Goal: Task Accomplishment & Management: Manage account settings

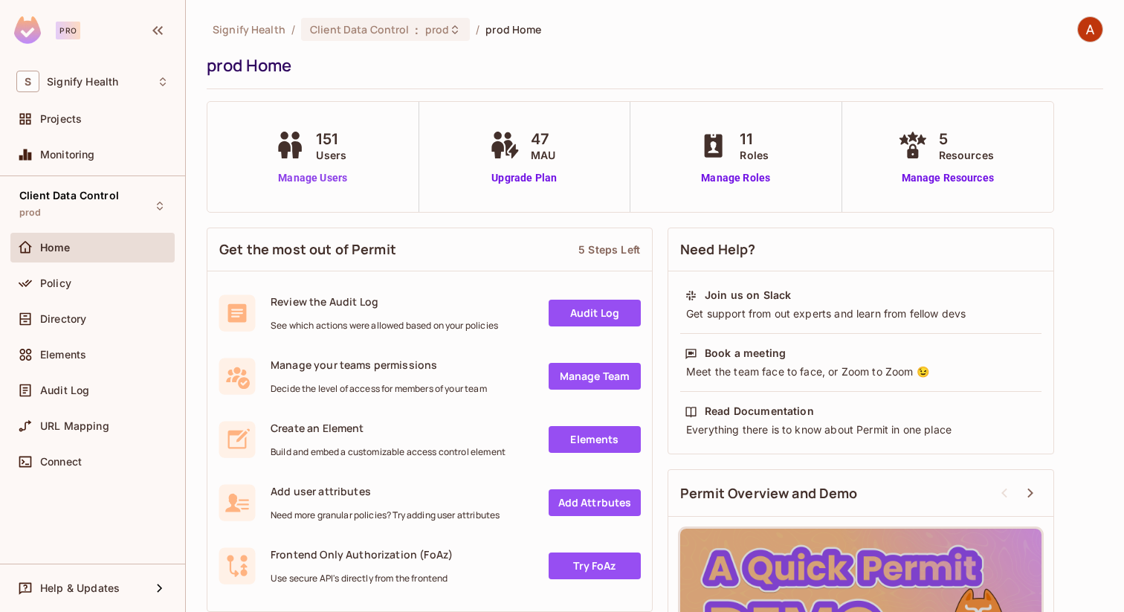
click at [307, 184] on link "Manage Users" at bounding box center [312, 178] width 82 height 16
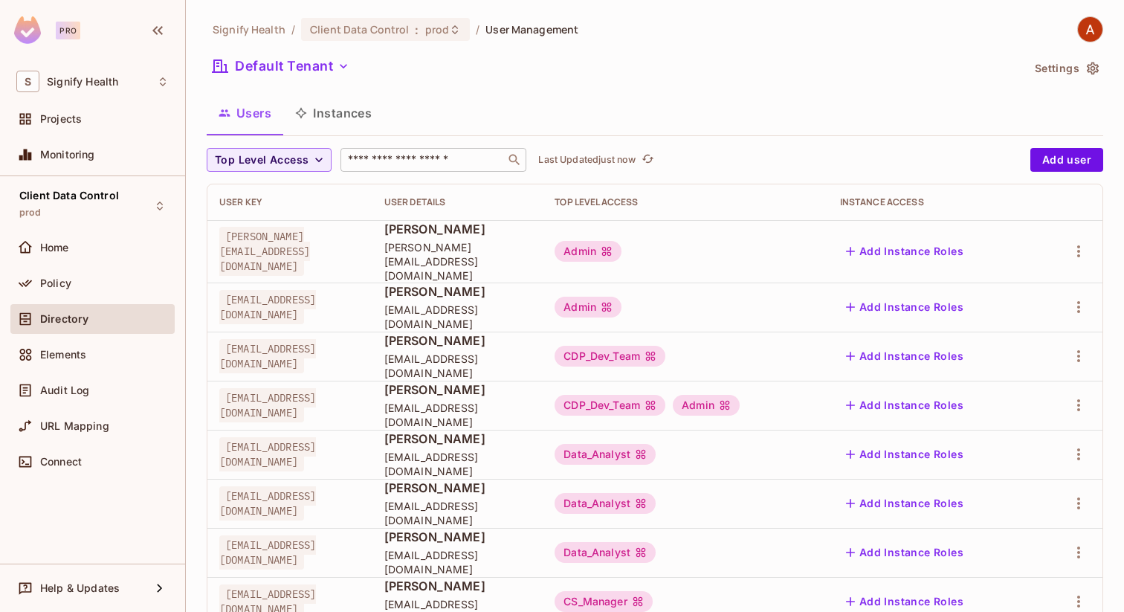
click at [421, 155] on input "text" at bounding box center [423, 159] width 156 height 15
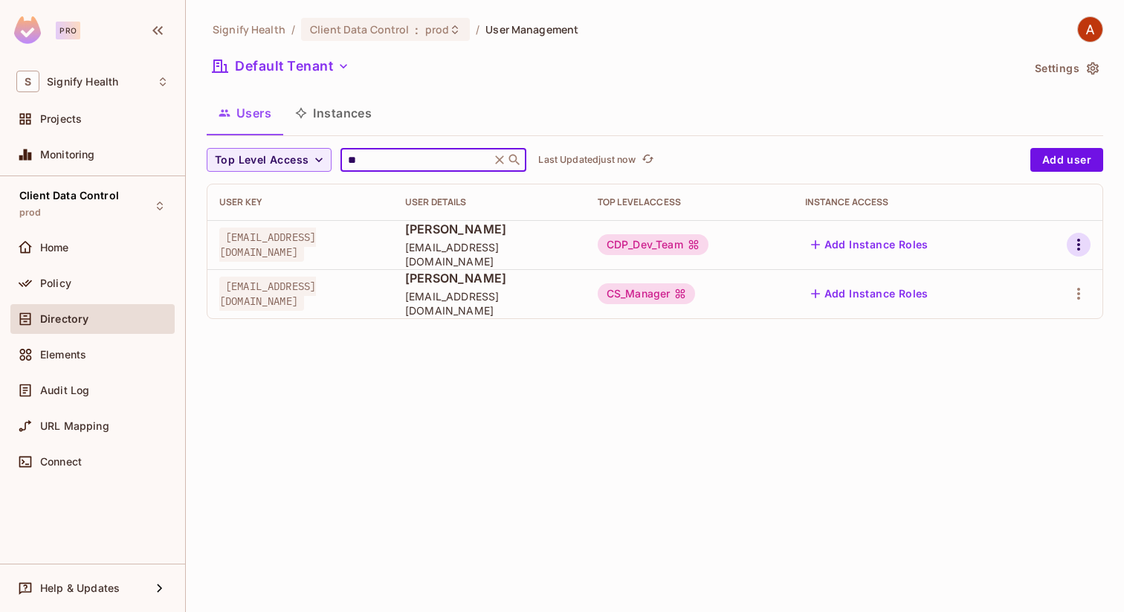
type input "**"
click at [1070, 239] on icon "button" at bounding box center [1079, 245] width 18 height 18
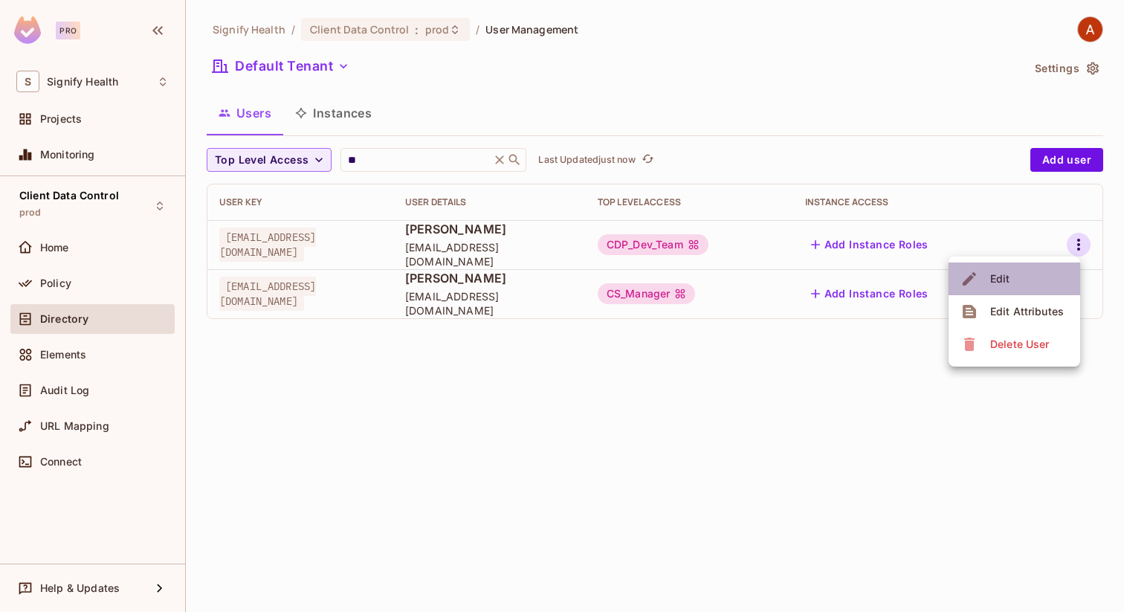
click at [1023, 276] on li "Edit" at bounding box center [1014, 278] width 132 height 33
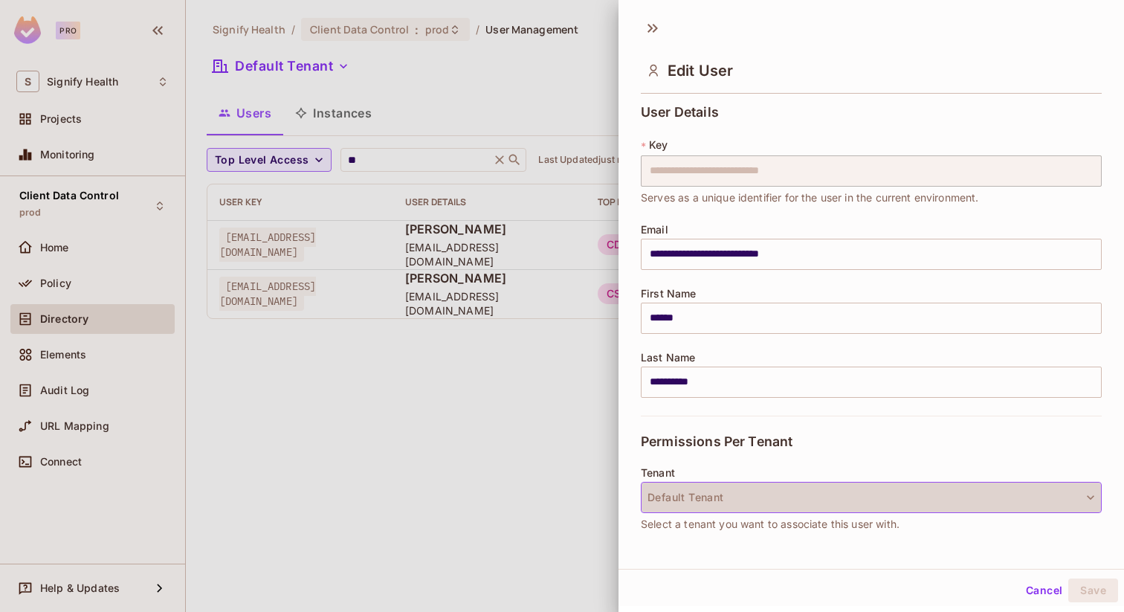
click at [753, 502] on button "Default Tenant" at bounding box center [871, 497] width 461 height 31
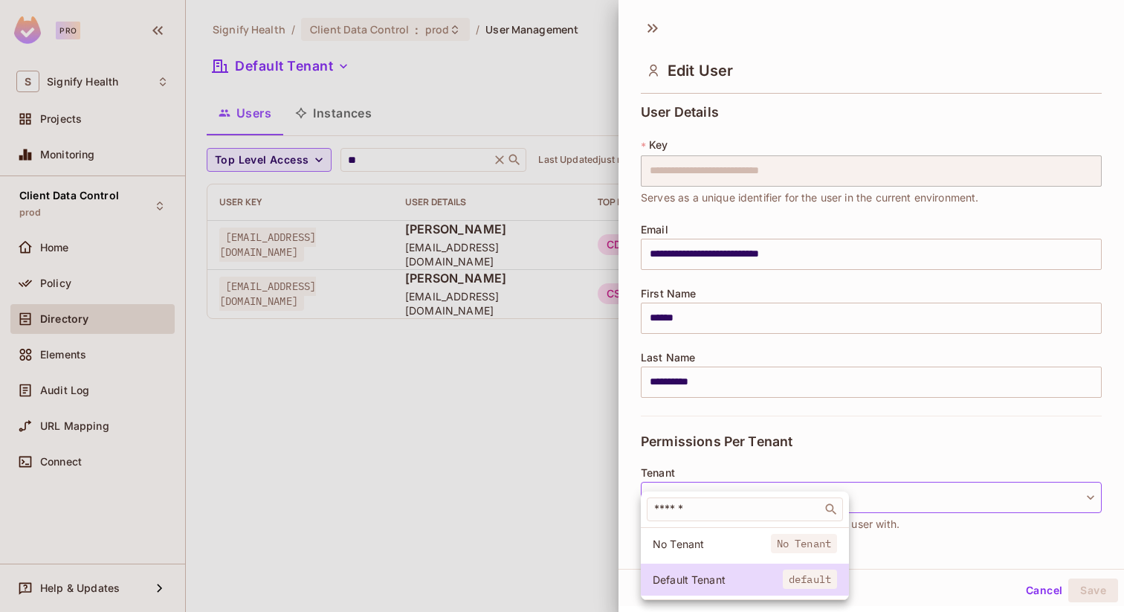
click at [792, 383] on div at bounding box center [562, 306] width 1124 height 612
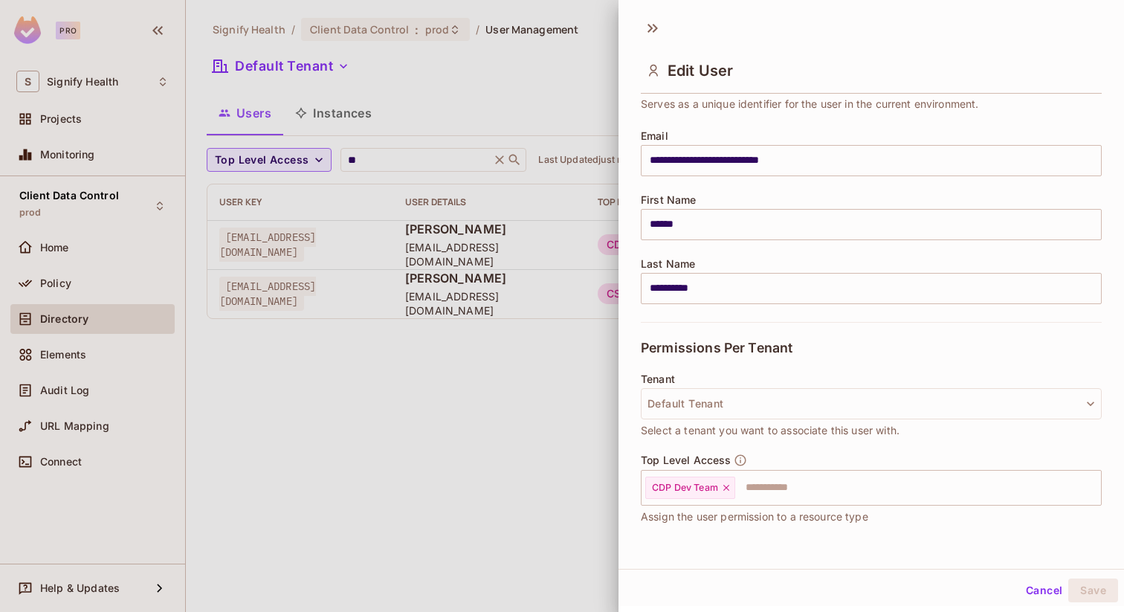
scroll to position [192, 0]
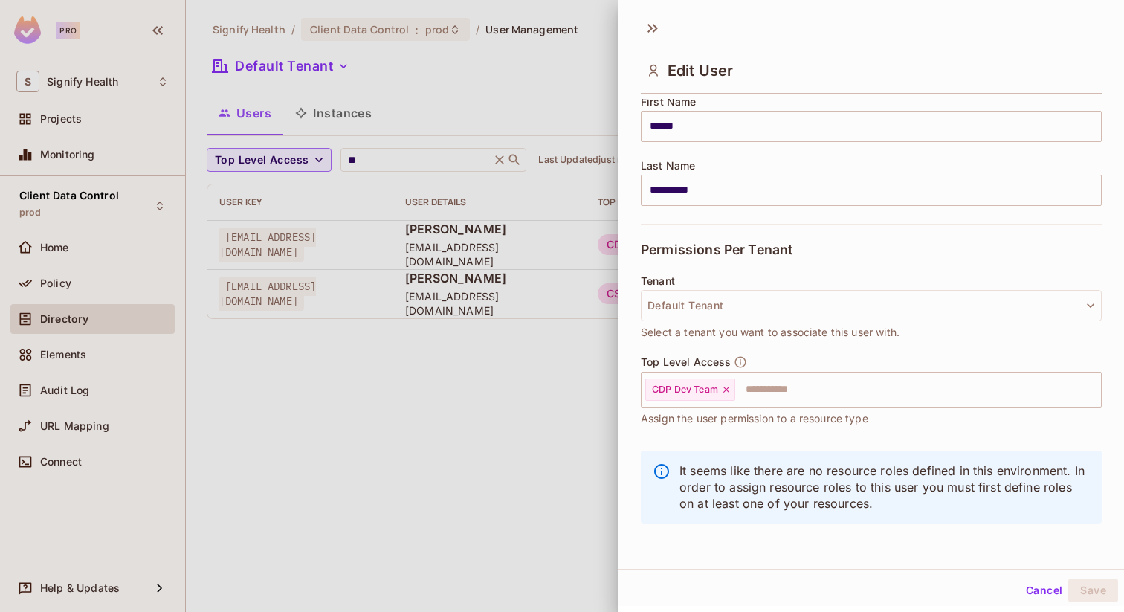
click at [792, 383] on input "text" at bounding box center [905, 390] width 336 height 30
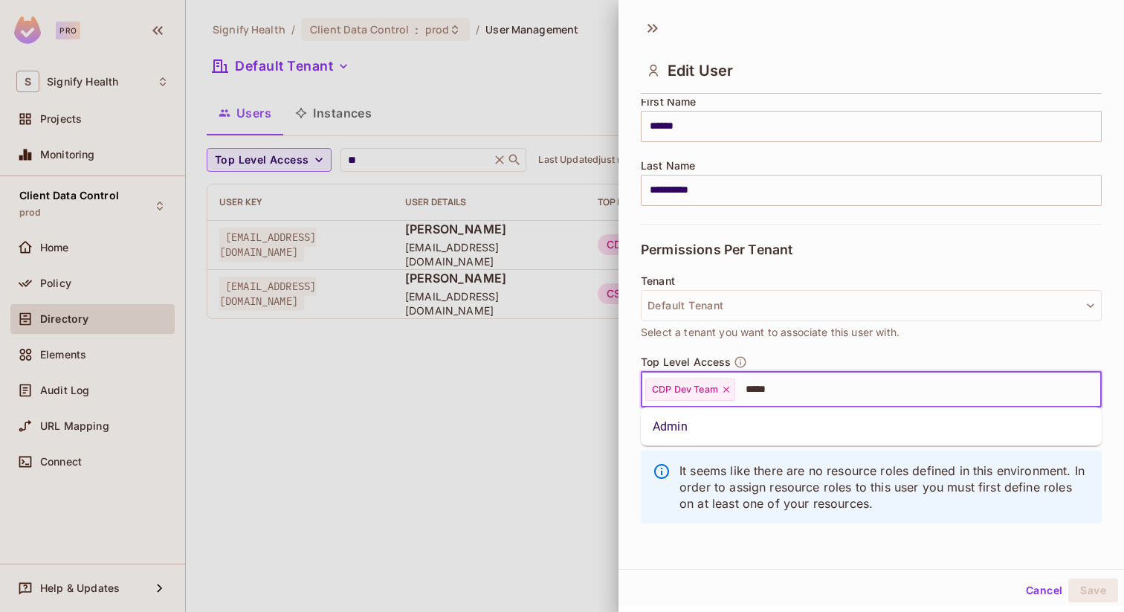
type input "****"
click at [710, 425] on li "Admin" at bounding box center [871, 426] width 461 height 27
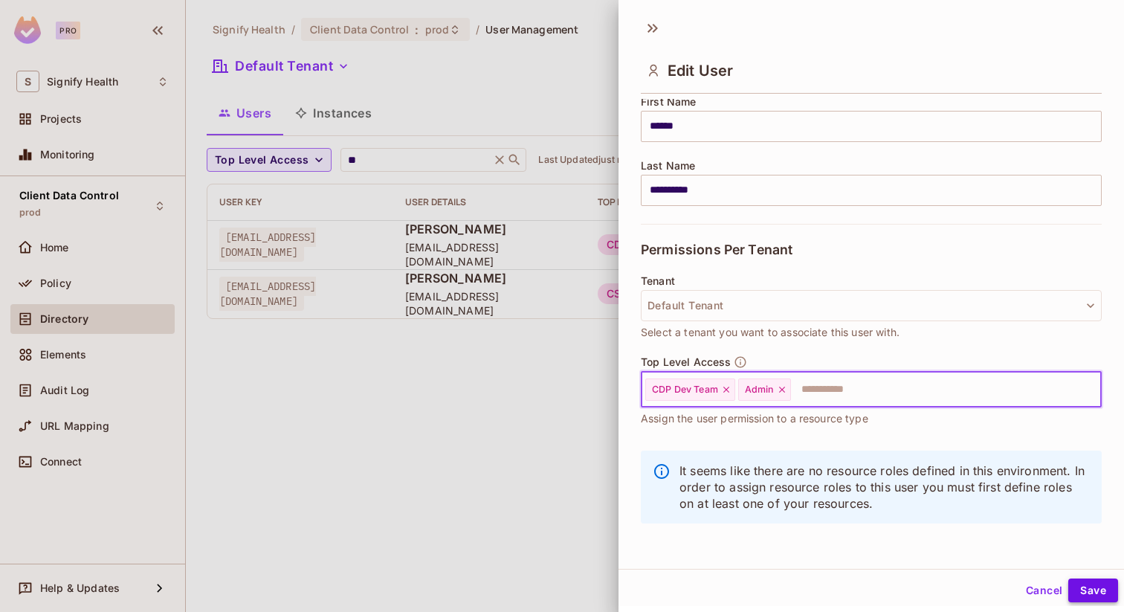
click at [1088, 589] on button "Save" at bounding box center [1093, 590] width 50 height 24
